Goal: Task Accomplishment & Management: Use online tool/utility

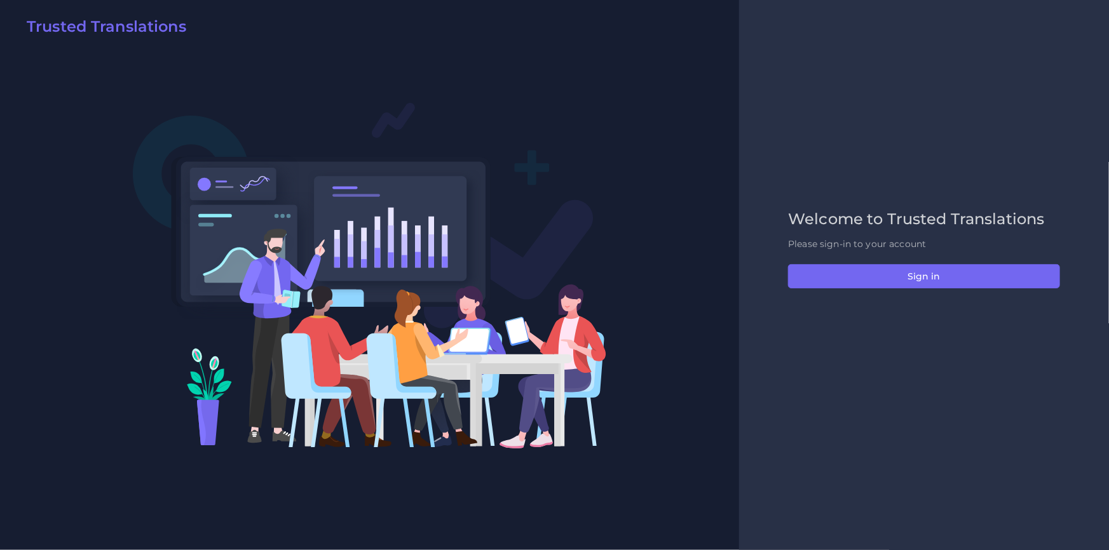
click at [905, 288] on div "Welcome to Trusted Translations Please sign-in to your account Sign in" at bounding box center [924, 275] width 299 height 130
click at [877, 257] on div "Welcome to Trusted Translations Please sign-in to your account Sign in" at bounding box center [924, 275] width 299 height 130
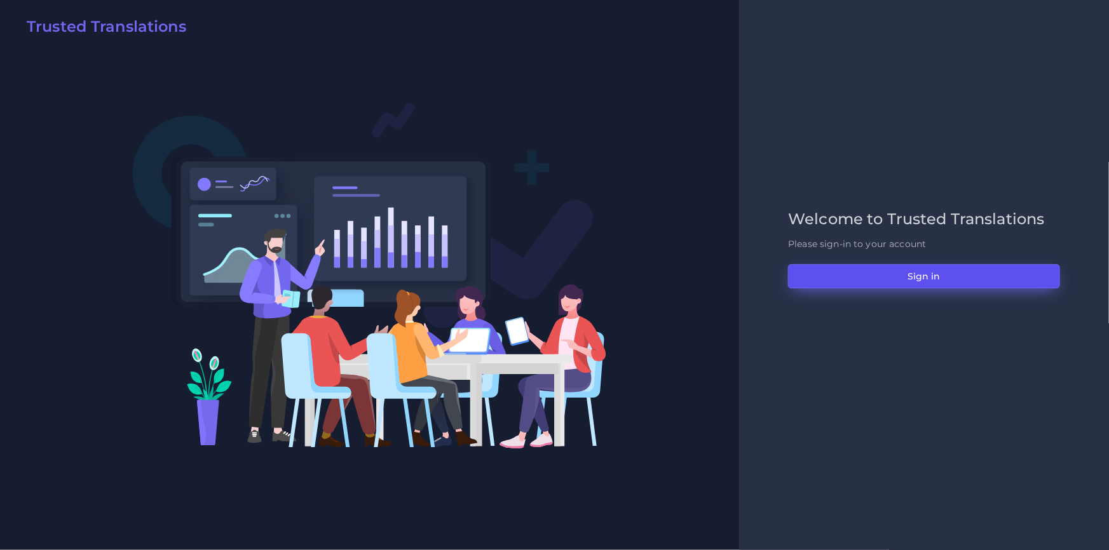
click at [845, 269] on button "Sign in" at bounding box center [924, 276] width 272 height 24
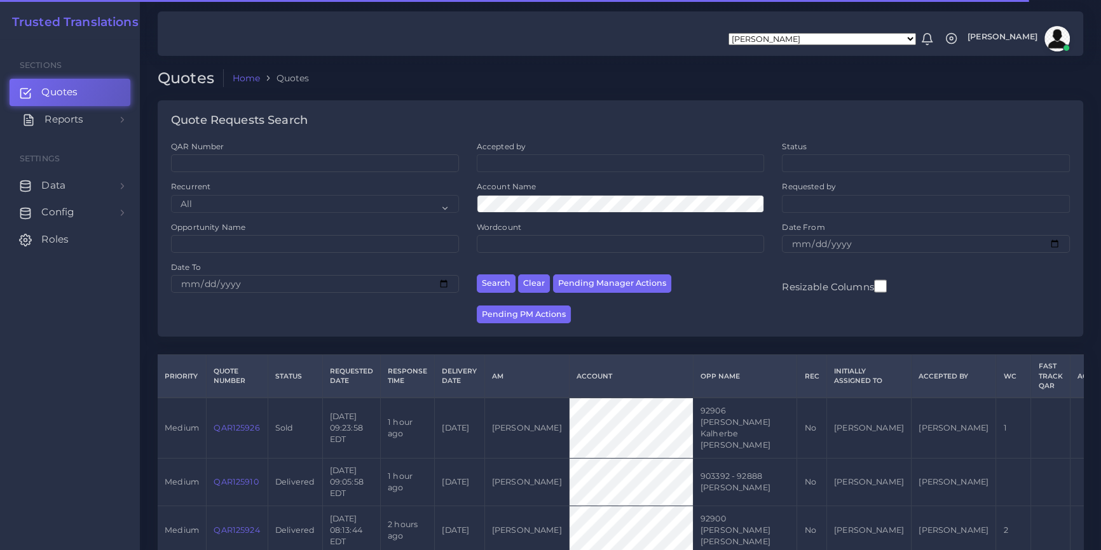
click at [102, 122] on link "Reports" at bounding box center [70, 119] width 121 height 27
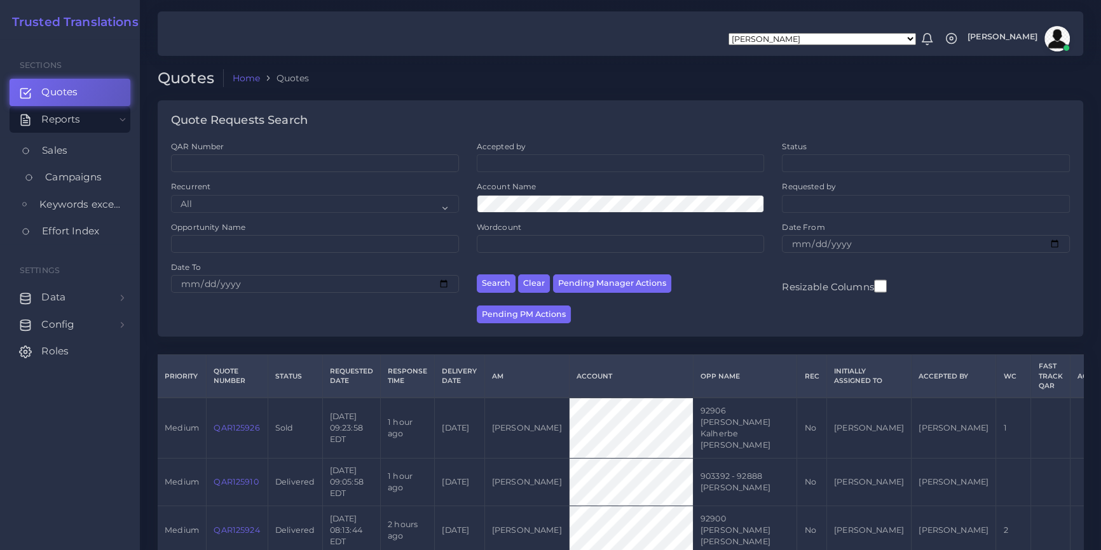
click at [90, 179] on span "Campaigns" at bounding box center [73, 177] width 57 height 14
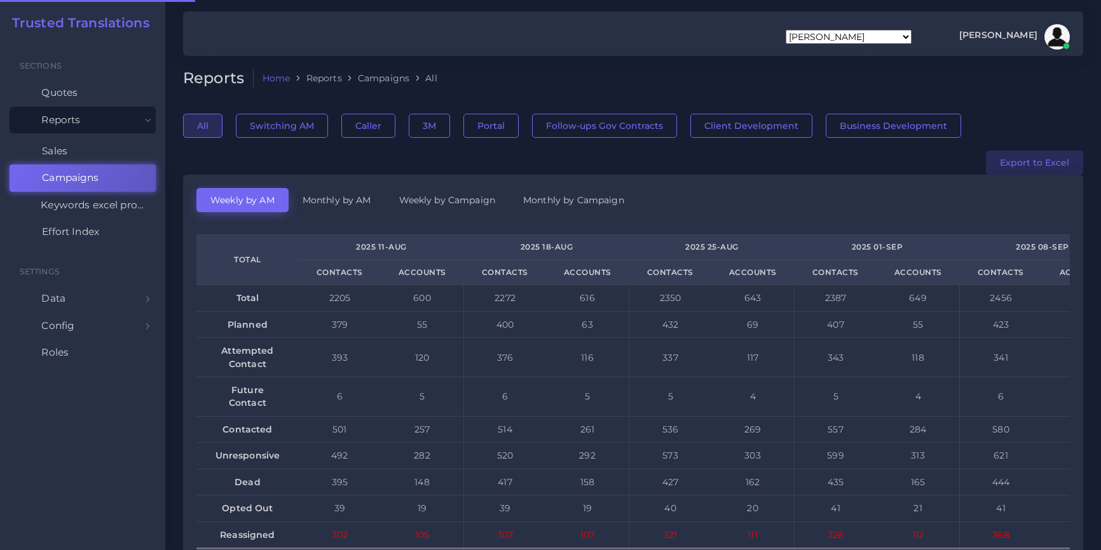
click at [1043, 166] on button "Export to Excel" at bounding box center [1034, 163] width 97 height 24
drag, startPoint x: 648, startPoint y: 60, endPoint x: 613, endPoint y: 54, distance: 36.0
click at [611, 54] on div "[PERSON_NAME] [PERSON_NAME] [PERSON_NAME] [PERSON_NAME] PM [PERSON_NAME] [PERSO…" at bounding box center [633, 33] width 900 height 44
click at [683, 74] on ol "Home Reports Campaigns All" at bounding box center [554, 78] width 600 height 18
click at [667, 64] on div at bounding box center [550, 32] width 1101 height 65
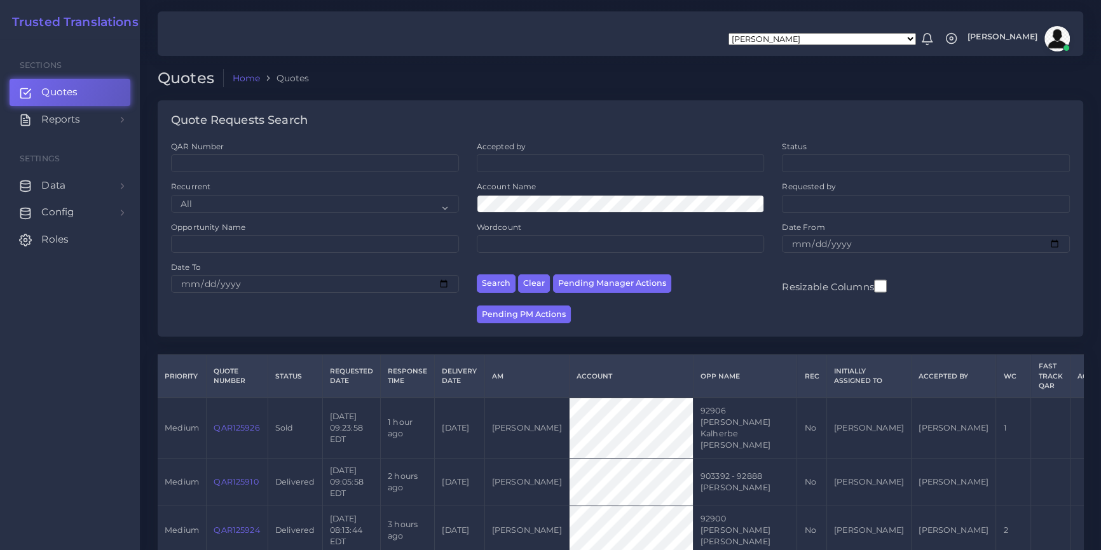
drag, startPoint x: 559, startPoint y: 83, endPoint x: 528, endPoint y: 80, distance: 30.7
click at [528, 80] on ol "Home Quotes" at bounding box center [535, 78] width 623 height 18
click at [540, 82] on ol "Home Quotes" at bounding box center [535, 78] width 623 height 18
click at [398, 64] on div at bounding box center [550, 32] width 1101 height 65
drag, startPoint x: 550, startPoint y: 72, endPoint x: 462, endPoint y: 72, distance: 87.7
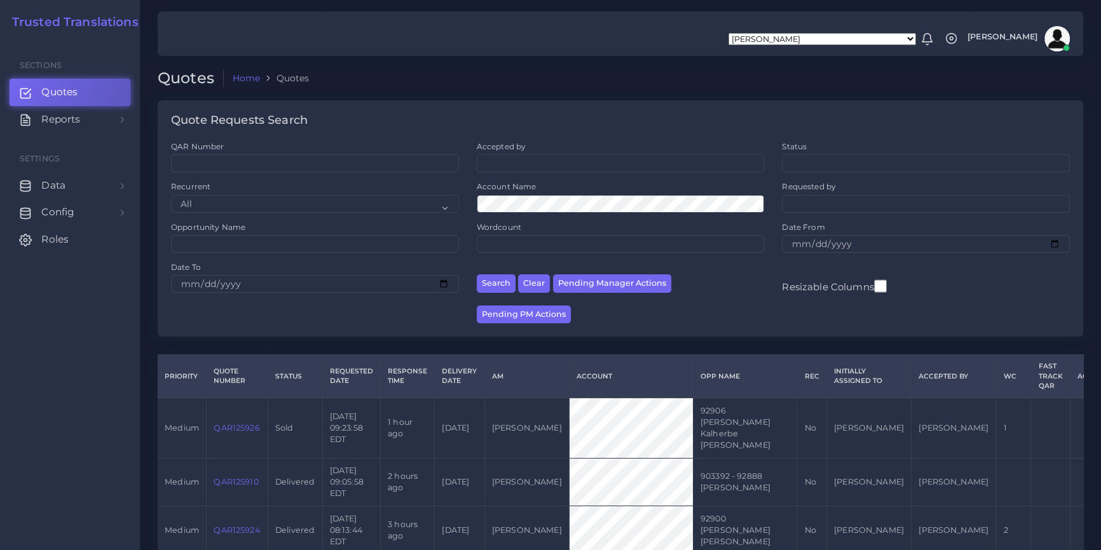
click at [462, 72] on ol "Home Quotes" at bounding box center [535, 78] width 623 height 18
drag, startPoint x: 438, startPoint y: 89, endPoint x: 233, endPoint y: 90, distance: 204.6
click at [426, 91] on div "Quotes Home Quotes" at bounding box center [620, 85] width 943 height 32
click at [278, 78] on li "Quotes" at bounding box center [284, 78] width 49 height 13
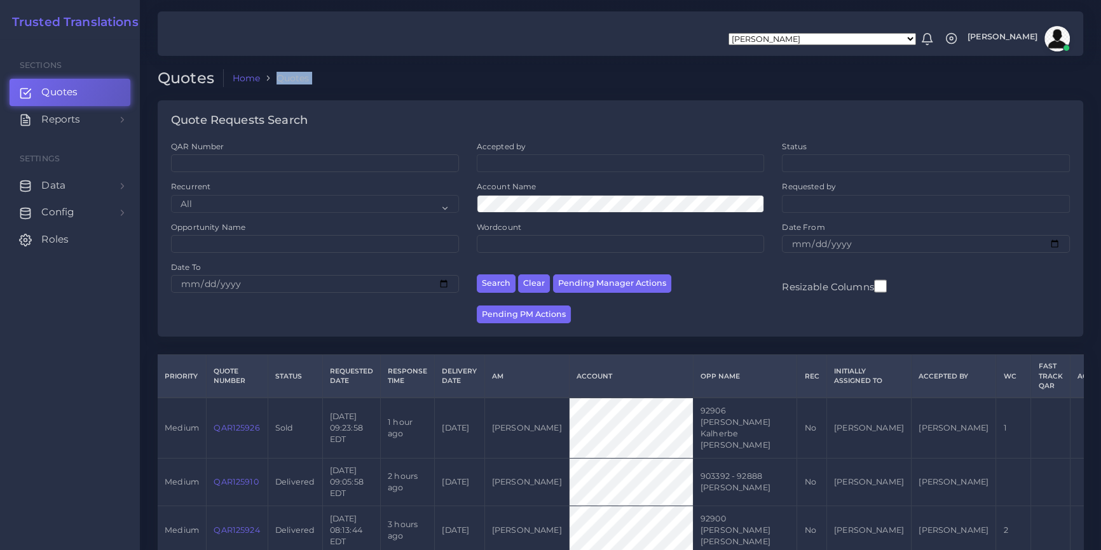
click at [278, 78] on li "Quotes" at bounding box center [284, 78] width 49 height 13
click at [481, 93] on div "Quotes Home Quotes" at bounding box center [620, 85] width 943 height 32
